Goal: Download file/media

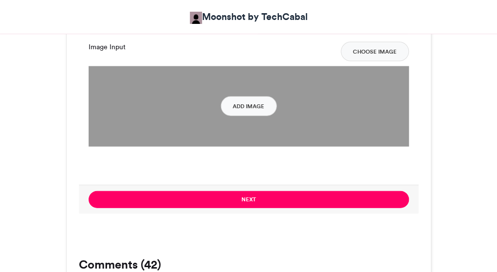
scroll to position [815, 0]
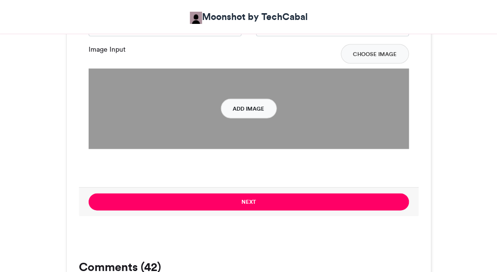
click at [239, 107] on button "Add Image" at bounding box center [248, 108] width 56 height 19
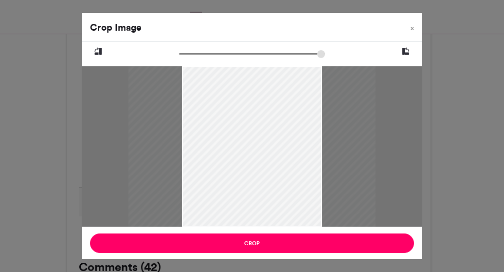
drag, startPoint x: 181, startPoint y: 53, endPoint x: 193, endPoint y: 55, distance: 11.8
click at [193, 55] on input "zoom" at bounding box center [252, 53] width 146 height 9
drag, startPoint x: 245, startPoint y: 114, endPoint x: 244, endPoint y: 145, distance: 30.7
click at [244, 145] on div at bounding box center [251, 162] width 247 height 192
drag, startPoint x: 190, startPoint y: 55, endPoint x: 205, endPoint y: 57, distance: 15.3
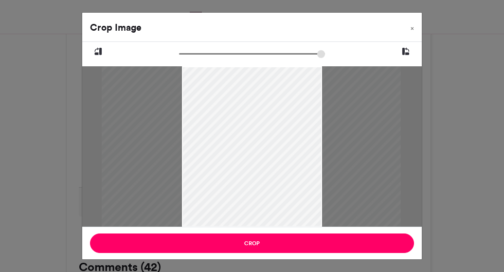
type input "******"
click at [205, 57] on input "zoom" at bounding box center [252, 53] width 146 height 9
drag, startPoint x: 238, startPoint y: 103, endPoint x: 242, endPoint y: 107, distance: 5.5
click at [242, 107] on div at bounding box center [255, 165] width 299 height 233
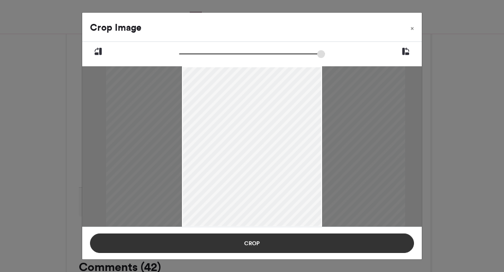
click at [253, 246] on button "Crop" at bounding box center [252, 242] width 324 height 19
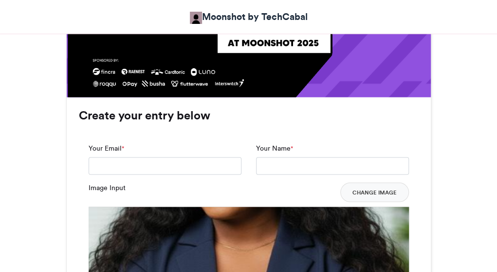
scroll to position [688, 0]
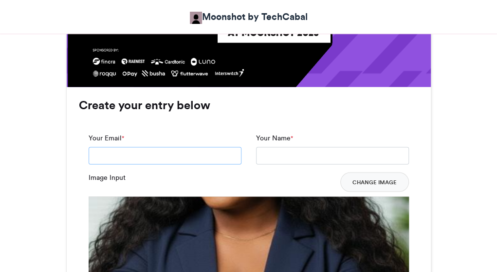
click at [131, 160] on input "Your Email *" at bounding box center [165, 156] width 153 height 18
type input "**********"
click at [304, 159] on input "Your Name *" at bounding box center [332, 156] width 153 height 18
type input "**********"
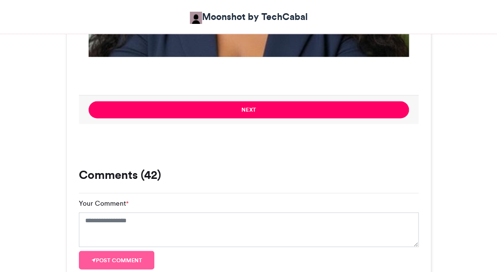
scroll to position [885, 0]
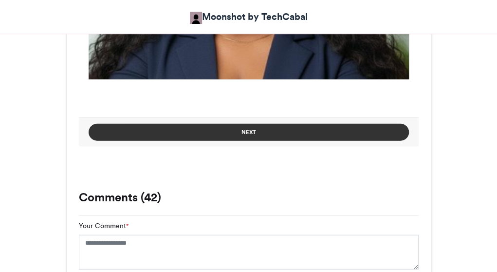
click at [254, 135] on button "Next" at bounding box center [249, 132] width 320 height 17
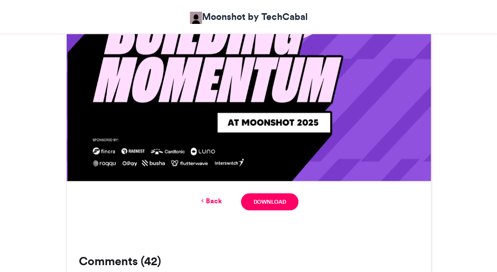
scroll to position [587, 0]
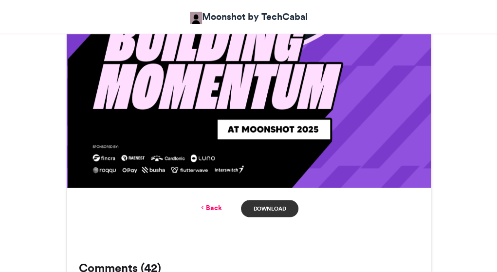
click at [263, 206] on link "Download" at bounding box center [269, 208] width 57 height 17
